Goal: Task Accomplishment & Management: Manage account settings

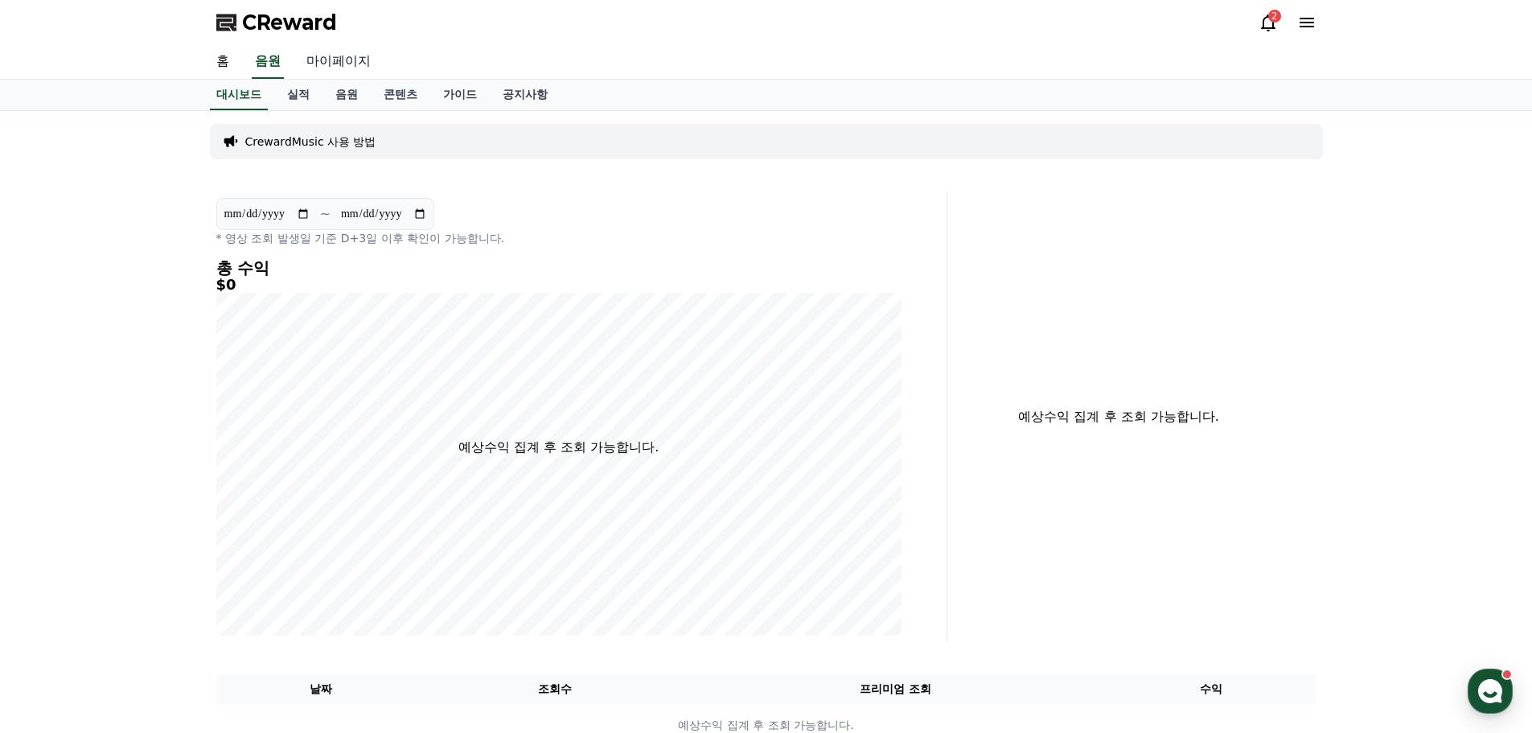
click at [357, 63] on link "마이페이지" at bounding box center [339, 62] width 90 height 34
select select "**********"
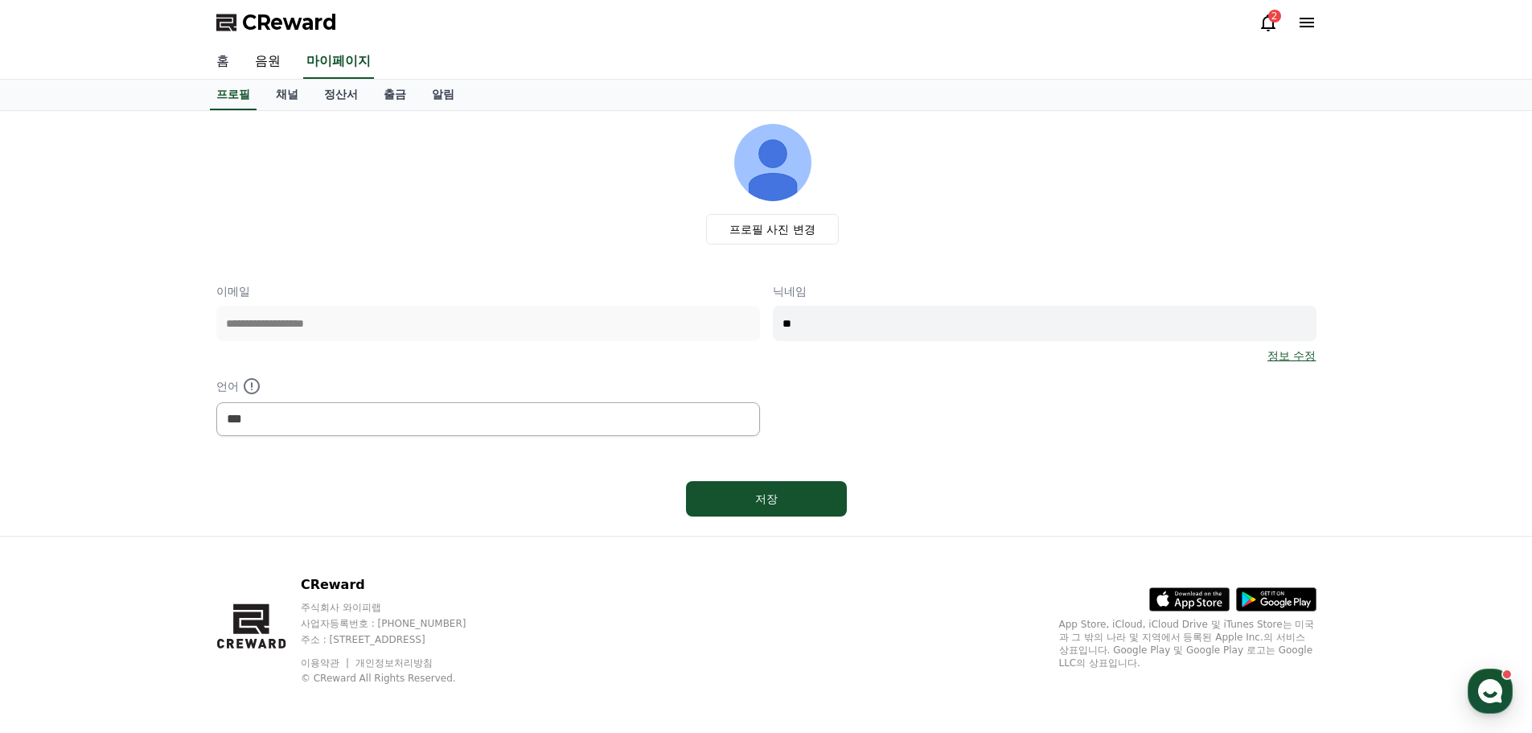
click at [231, 69] on link "홈" at bounding box center [223, 62] width 39 height 34
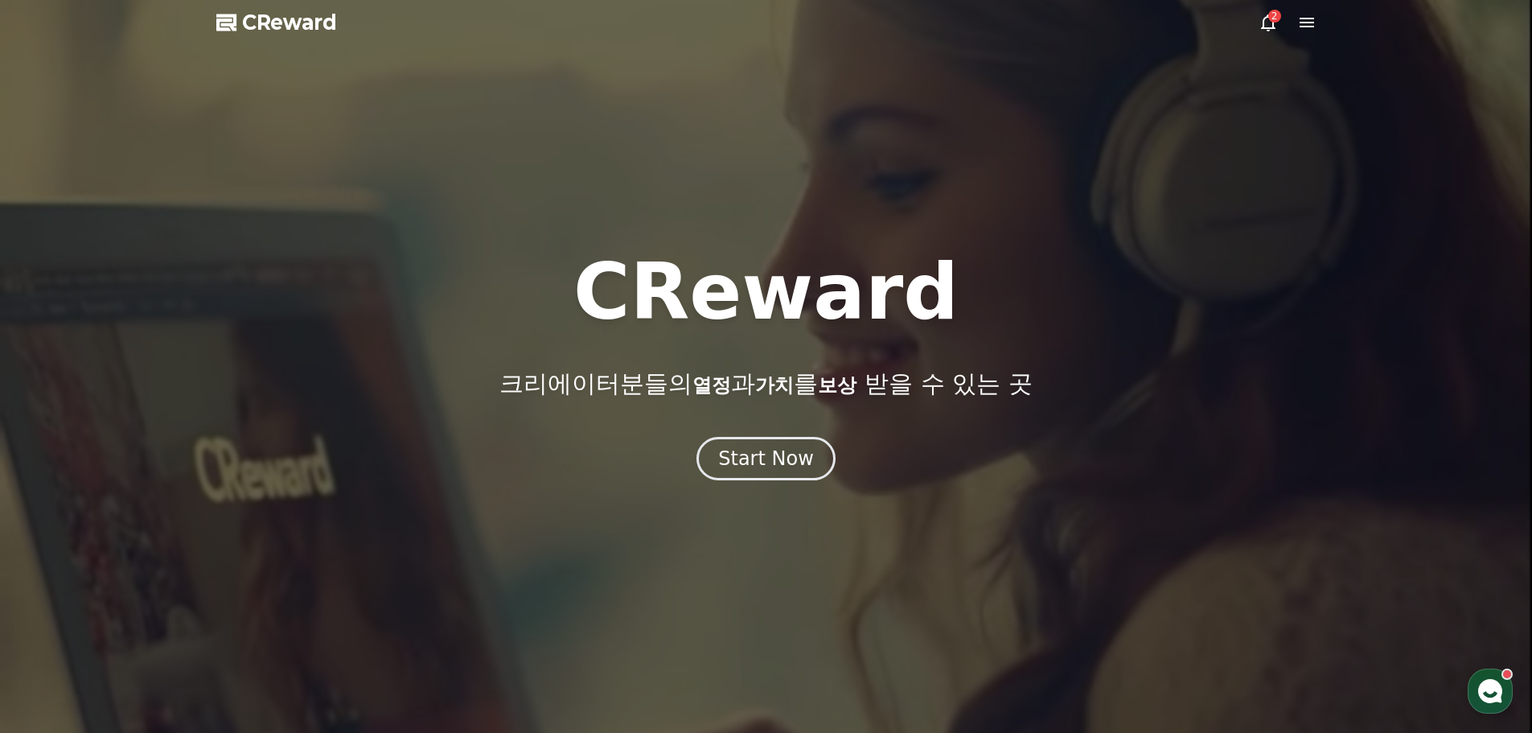
click at [810, 481] on div at bounding box center [766, 366] width 1532 height 733
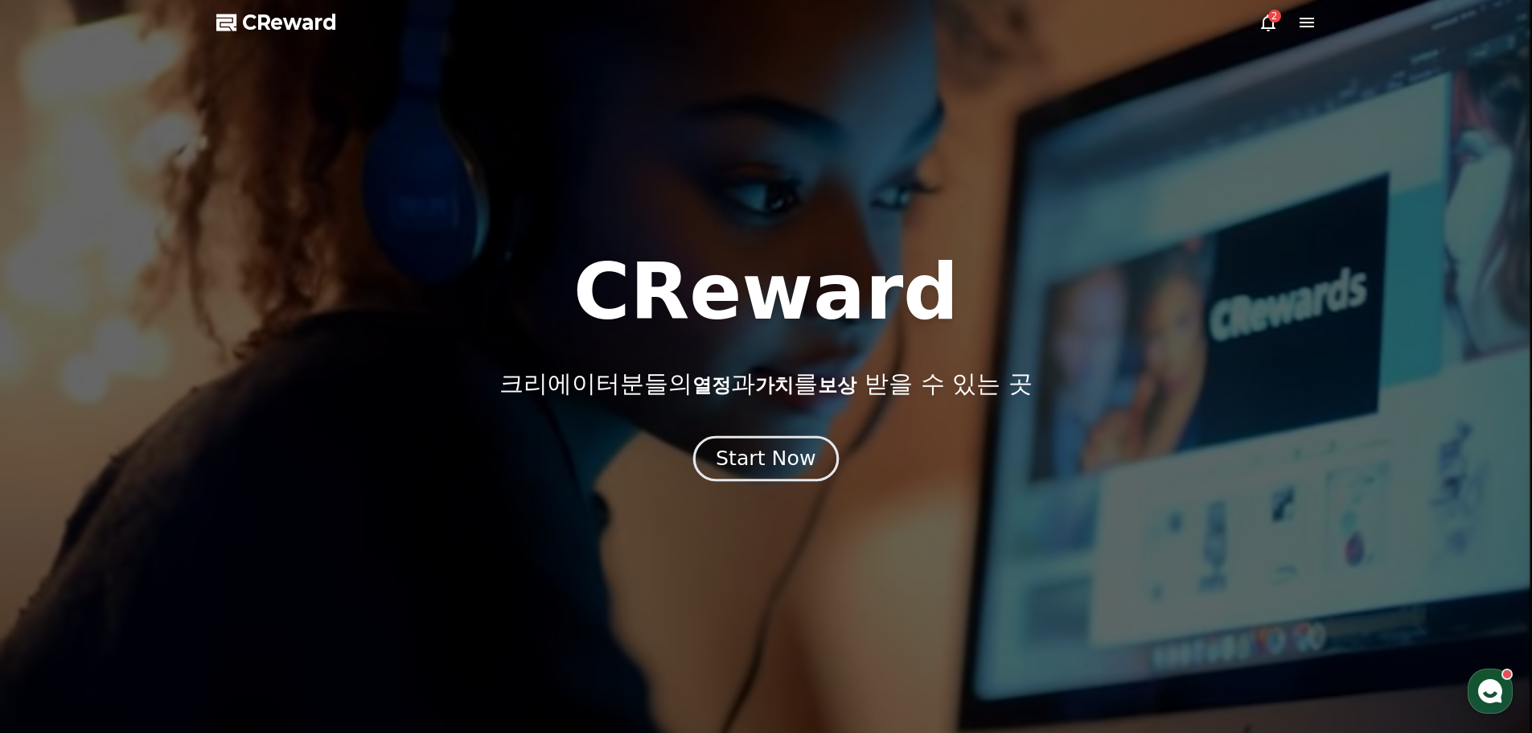
click at [807, 475] on button "Start Now" at bounding box center [766, 458] width 146 height 46
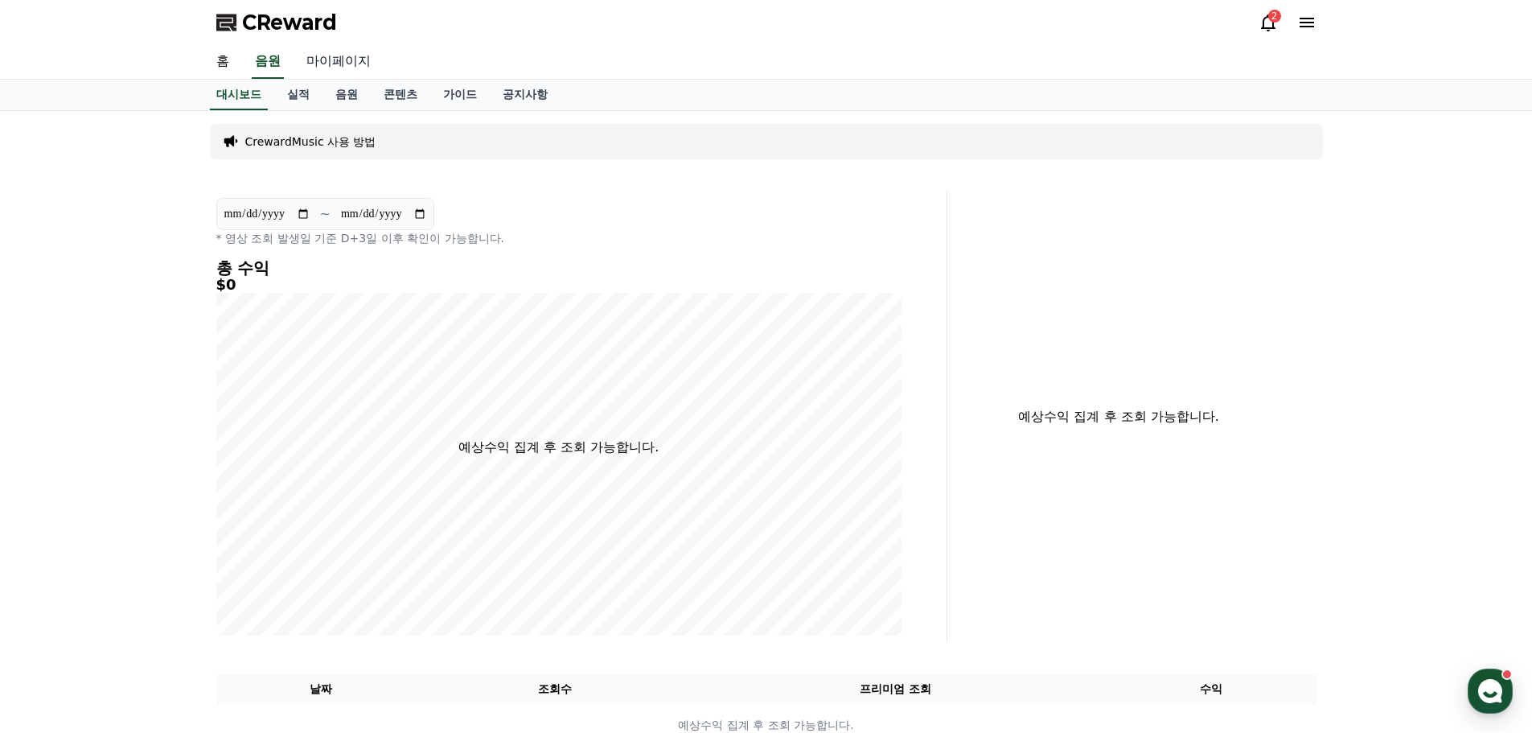
click at [345, 67] on link "마이페이지" at bounding box center [339, 62] width 90 height 34
select select "**********"
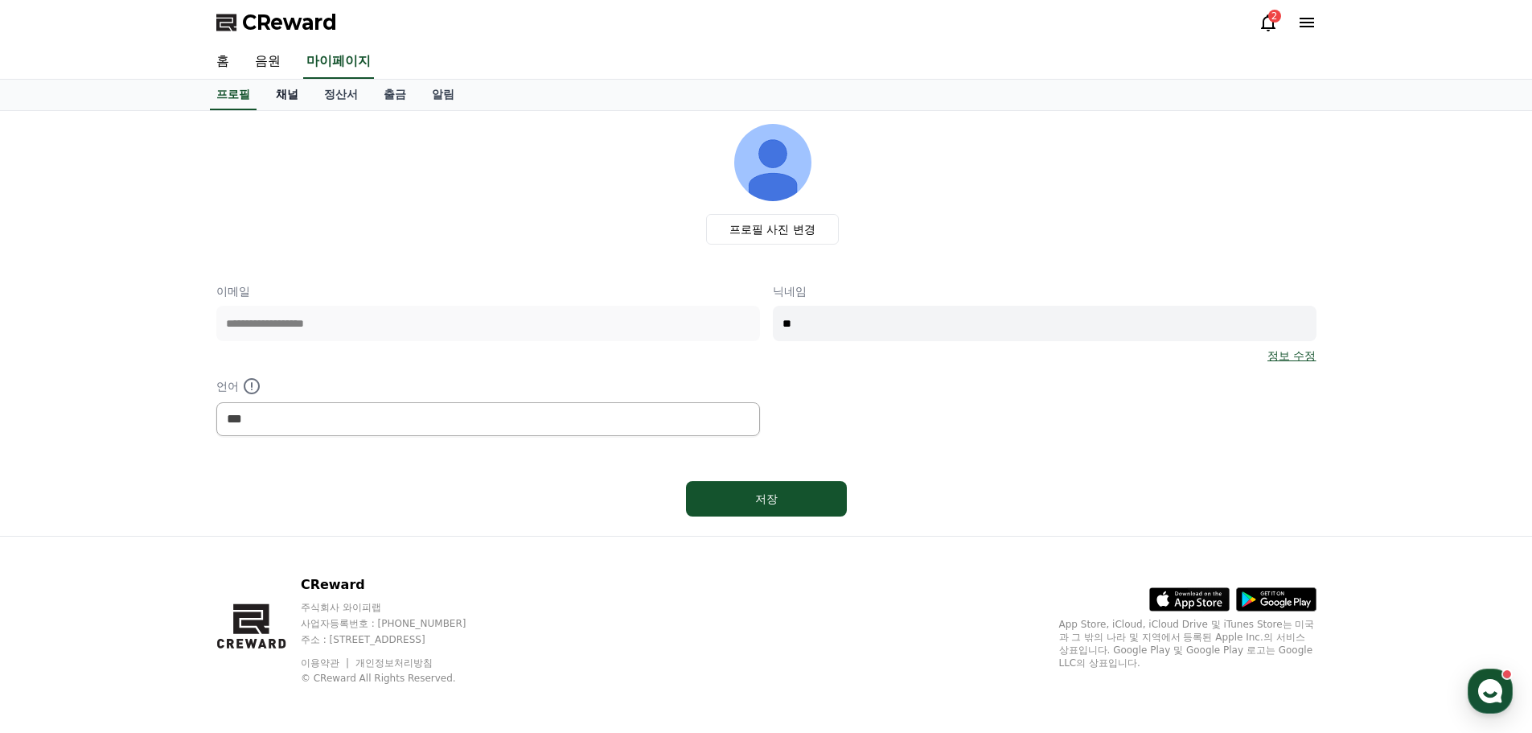
click at [301, 93] on link "채널" at bounding box center [287, 95] width 48 height 31
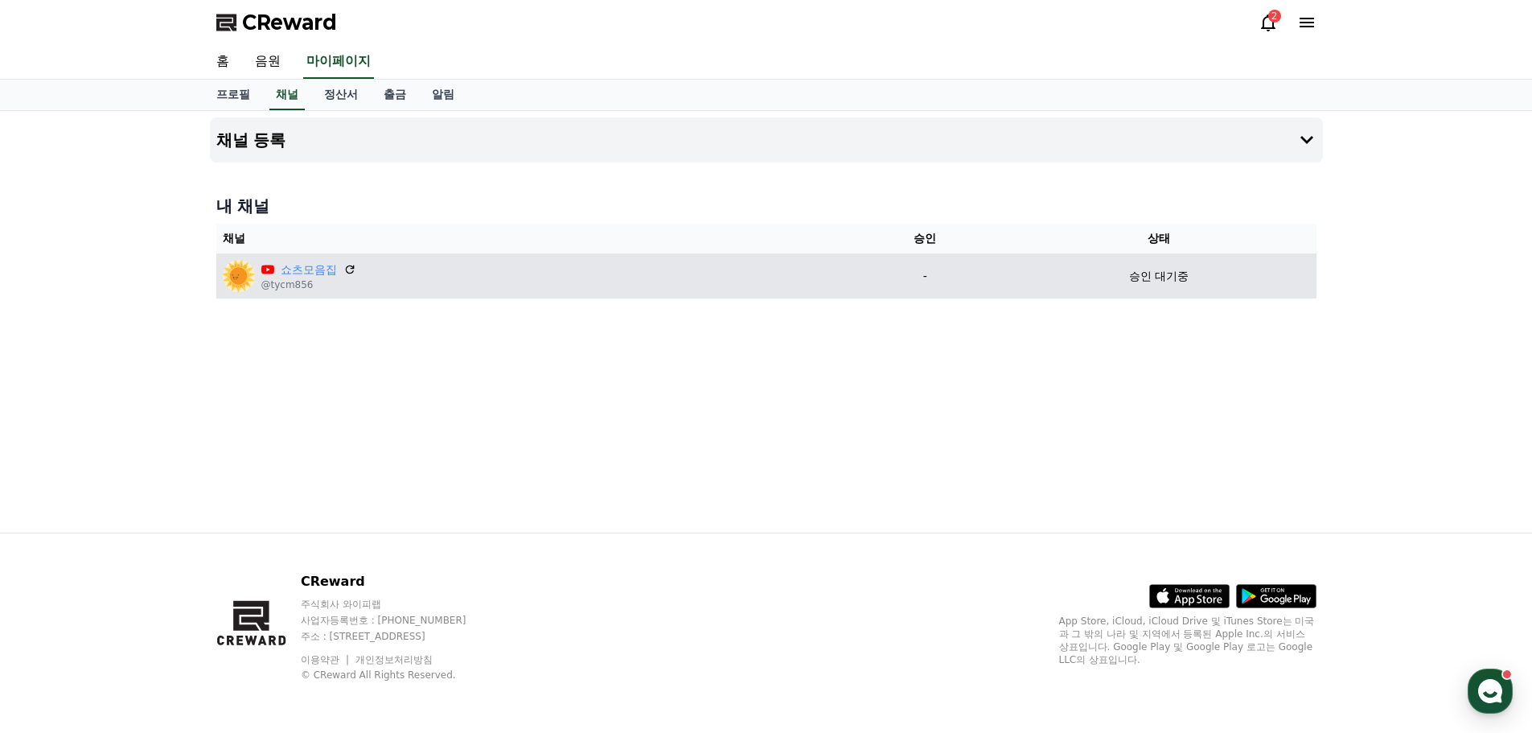
click at [1156, 270] on p "승인 대기중" at bounding box center [1159, 276] width 60 height 17
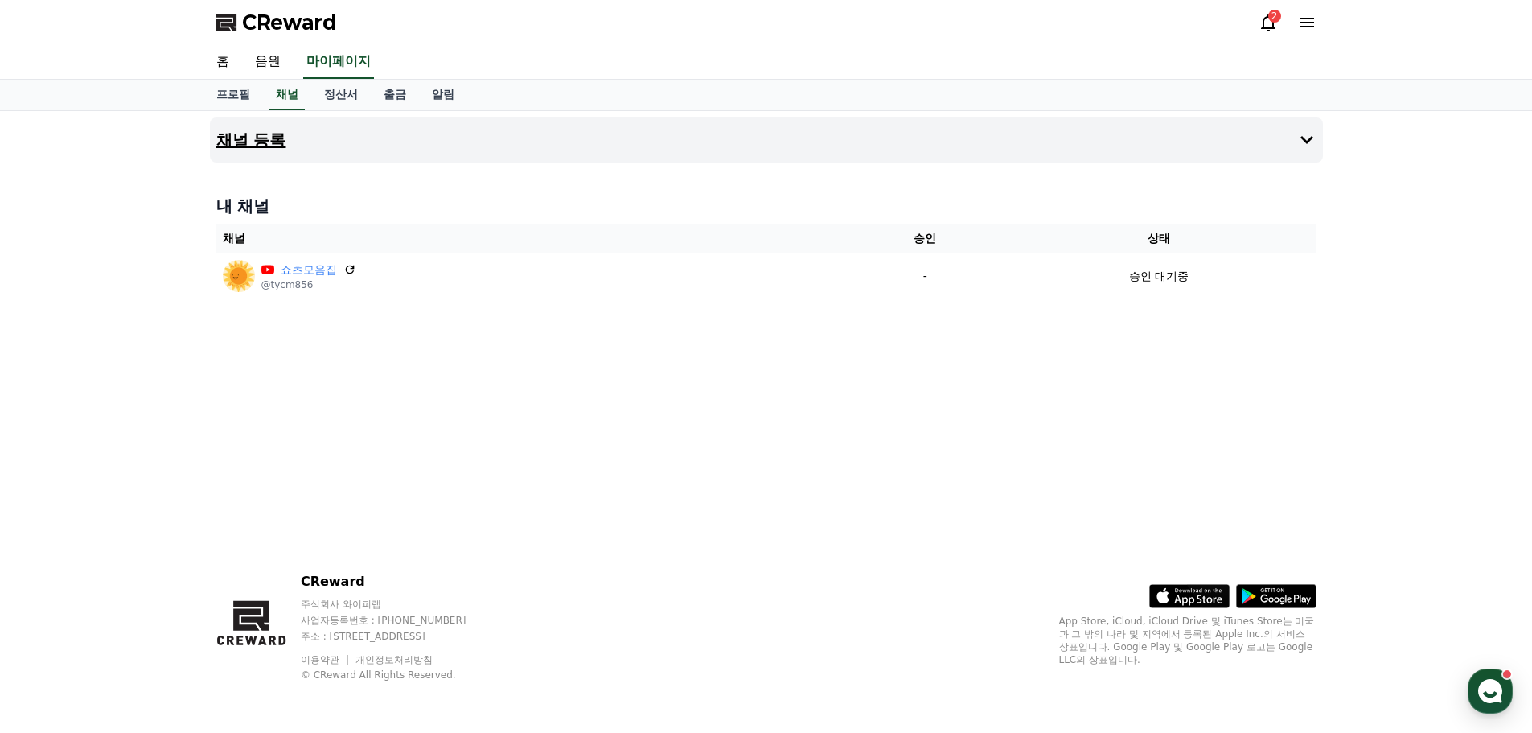
click at [1317, 141] on button "채널 등록" at bounding box center [766, 139] width 1113 height 45
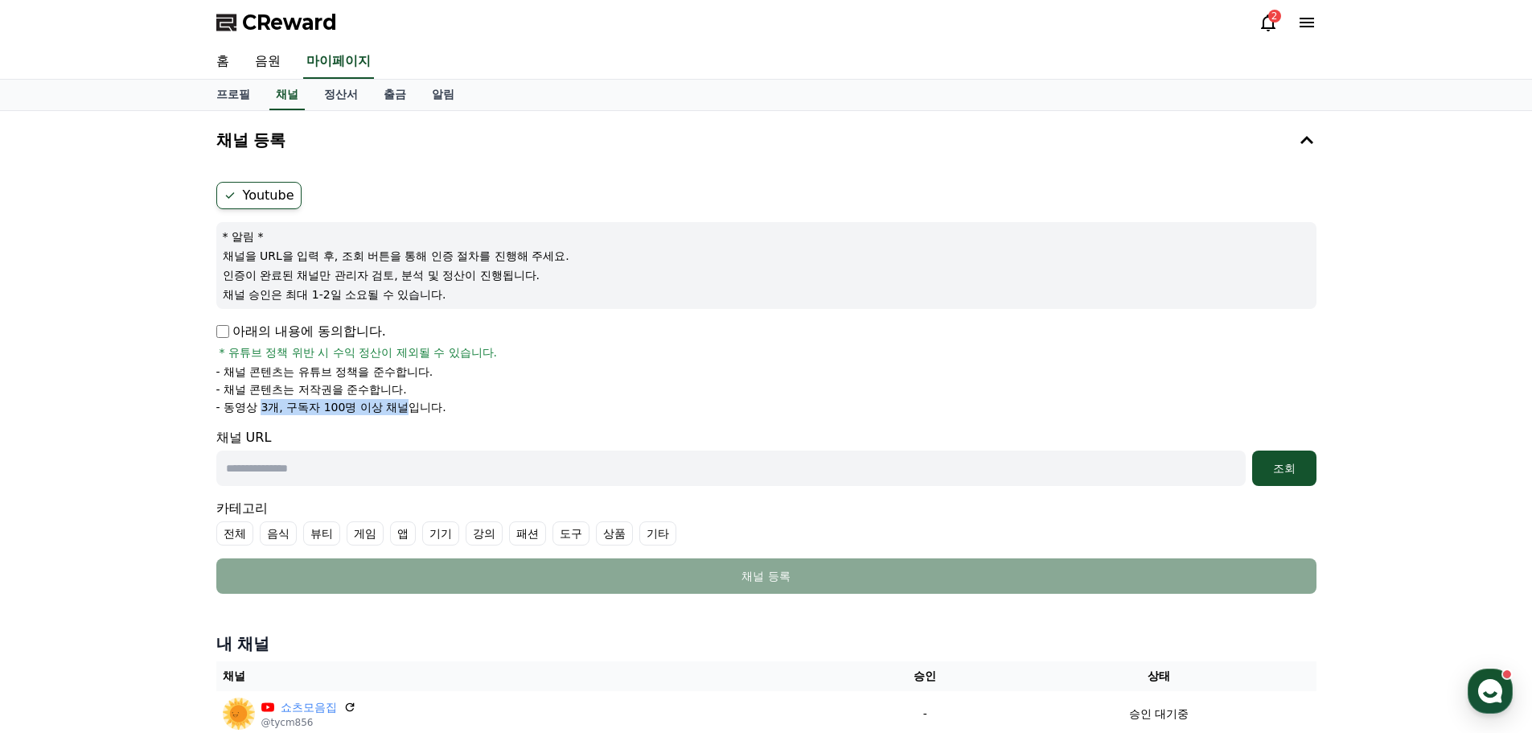
drag, startPoint x: 268, startPoint y: 409, endPoint x: 429, endPoint y: 414, distance: 160.9
click at [429, 414] on p "- 동영상 3개, 구독자 100명 이상 채널입니다." at bounding box center [331, 407] width 230 height 16
click at [444, 414] on li "- 동영상 3개, 구독자 100명 이상 채널입니다." at bounding box center [766, 407] width 1100 height 16
click at [253, 65] on link "음원" at bounding box center [267, 62] width 51 height 34
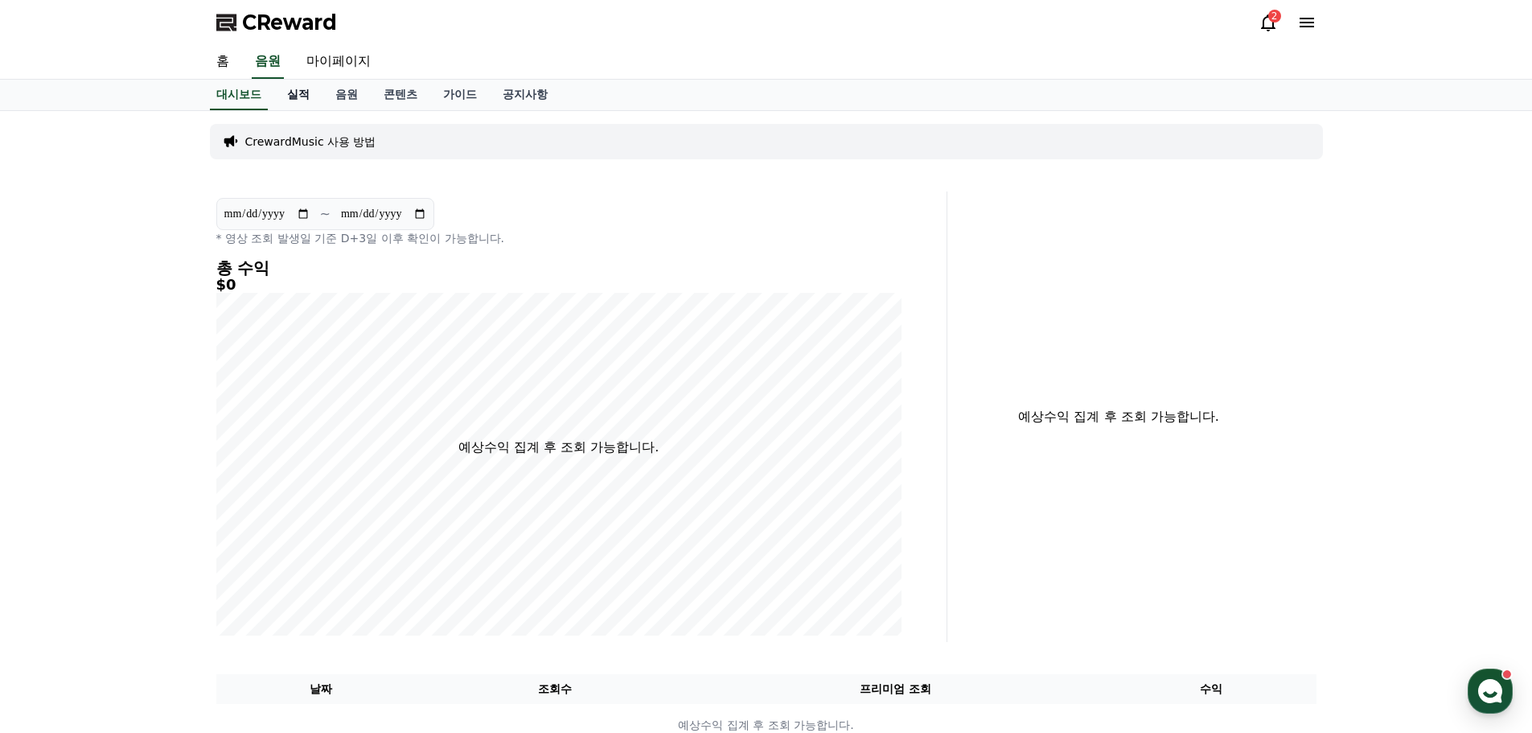
click at [292, 90] on link "실적" at bounding box center [298, 95] width 48 height 31
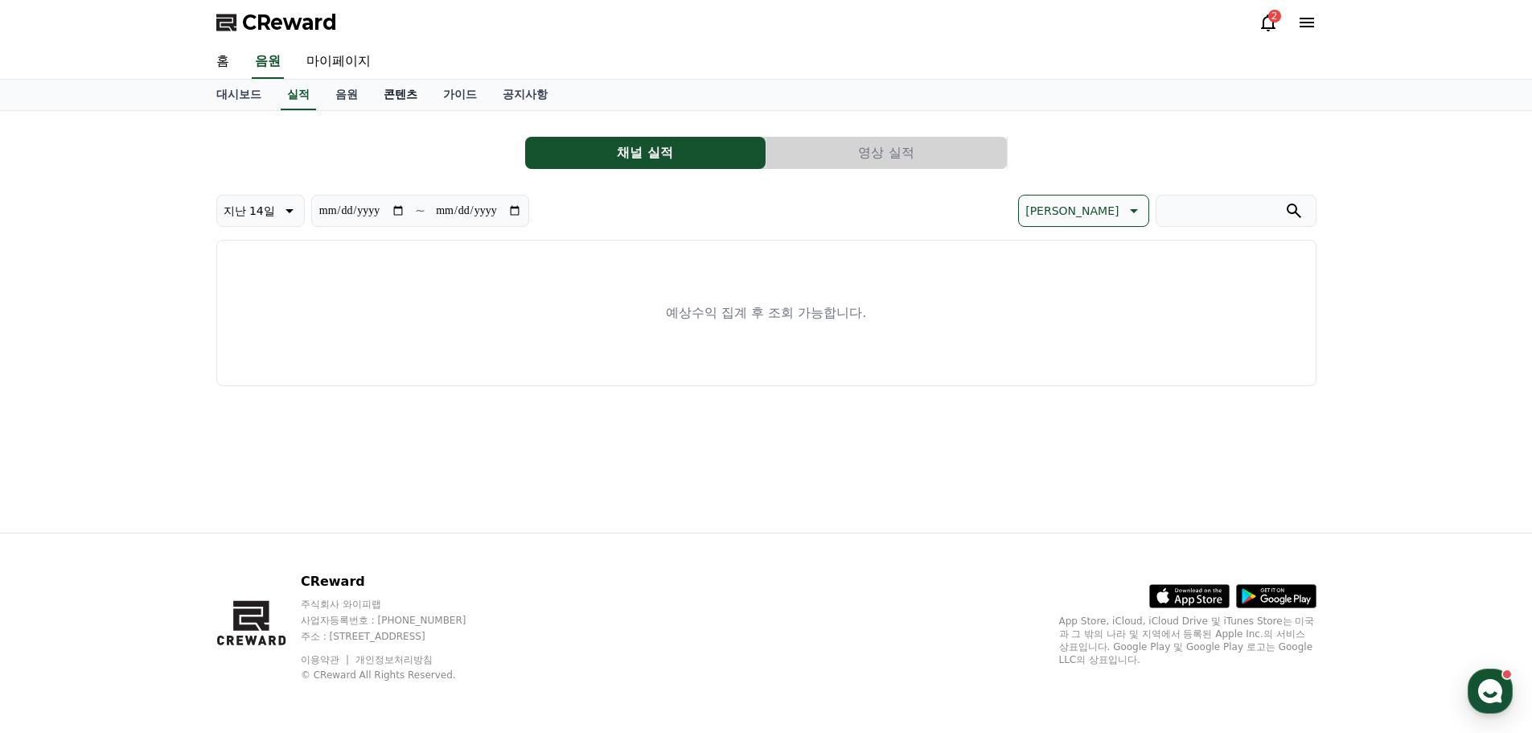
click at [401, 91] on link "콘텐츠" at bounding box center [401, 95] width 60 height 31
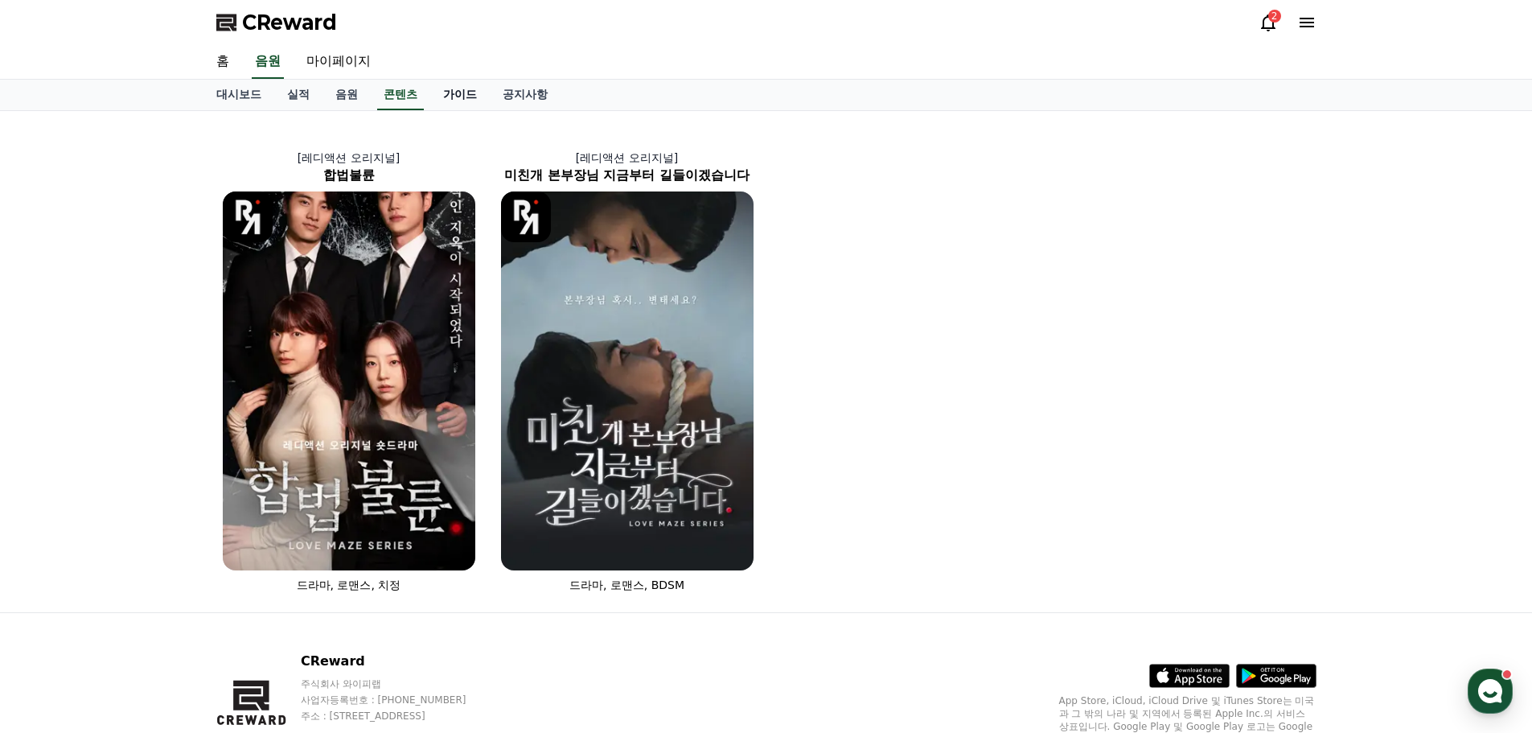
click at [452, 93] on link "가이드" at bounding box center [460, 95] width 60 height 31
